Goal: Check status: Check status

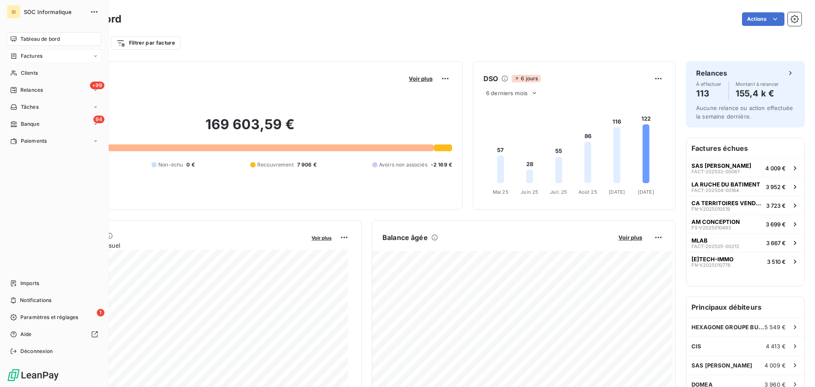
click at [17, 57] on icon at bounding box center [13, 56] width 7 height 7
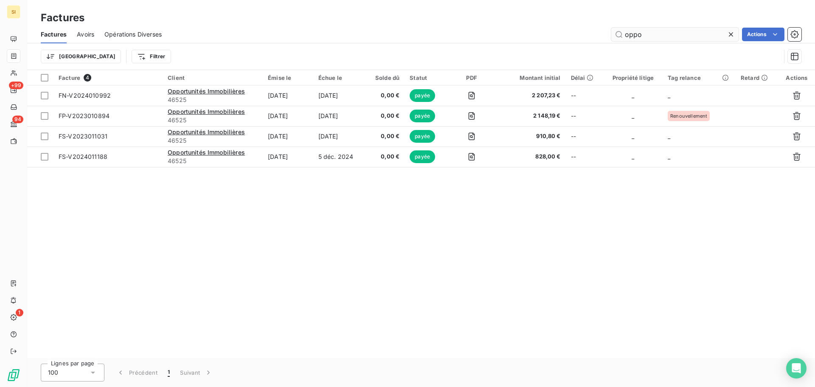
click at [644, 38] on input "oppo" at bounding box center [674, 35] width 127 height 14
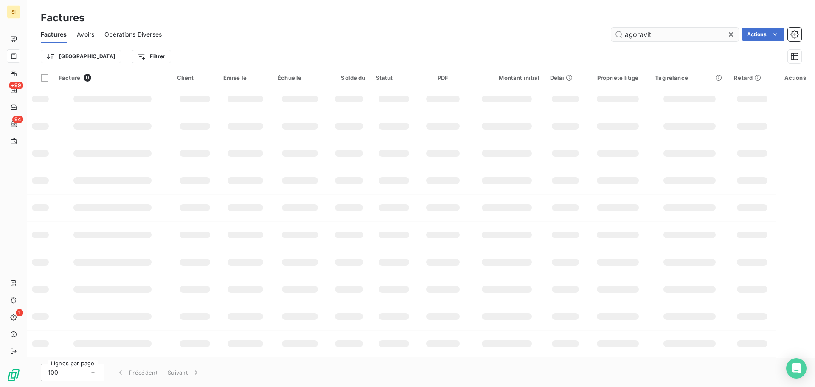
type input "agoravit"
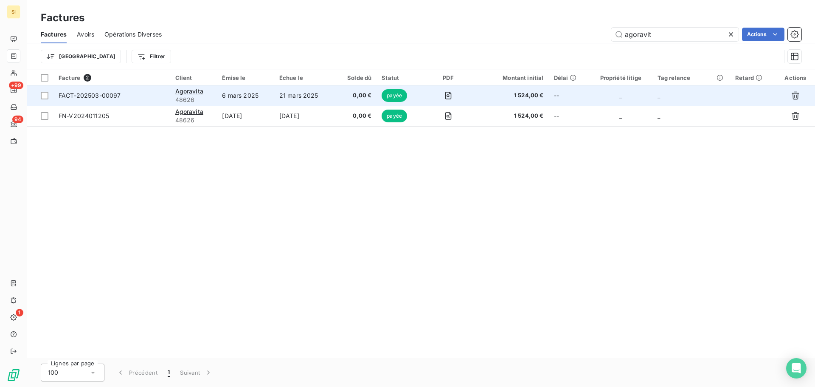
click at [146, 96] on span "FACT-202503-00097" at bounding box center [112, 95] width 107 height 8
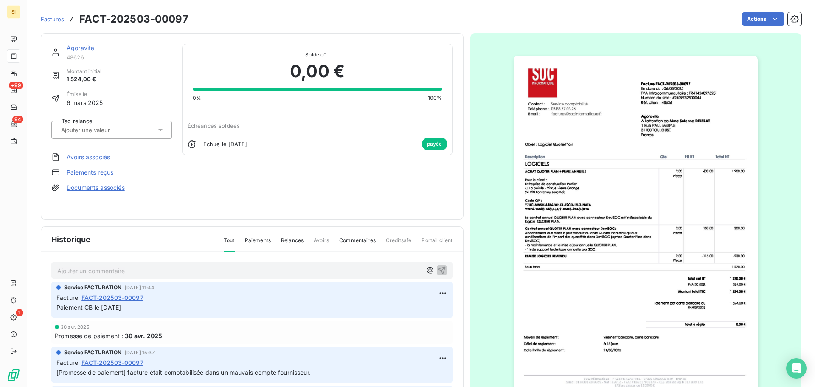
click at [587, 210] on img "button" at bounding box center [635, 228] width 244 height 345
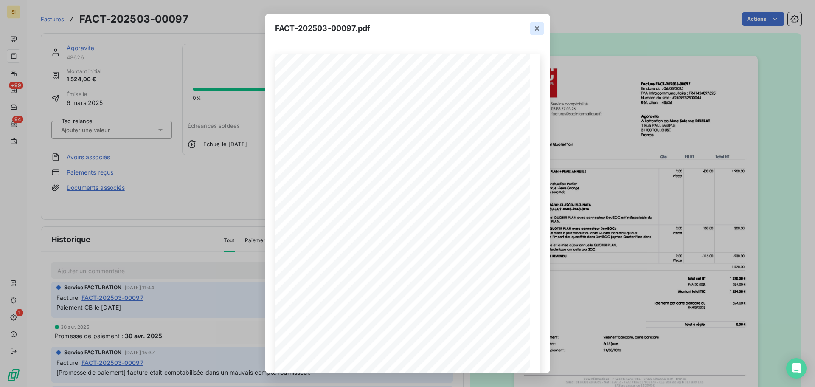
click at [540, 28] on icon "button" at bounding box center [537, 28] width 8 height 8
